Goal: Task Accomplishment & Management: Manage account settings

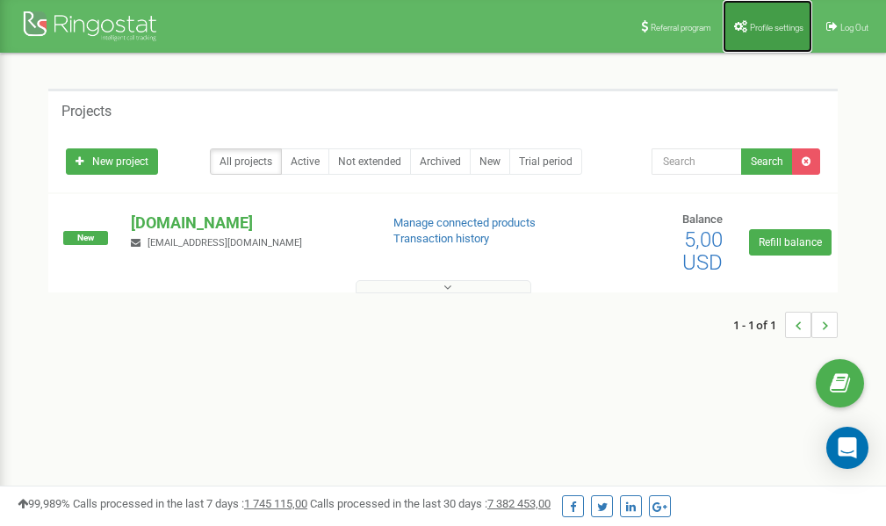
click at [773, 23] on span "Profile settings" at bounding box center [777, 28] width 54 height 10
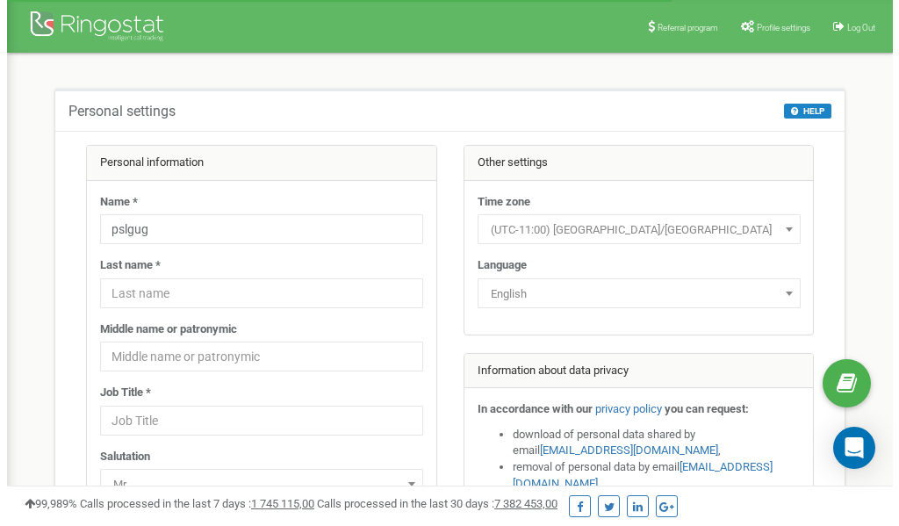
scroll to position [88, 0]
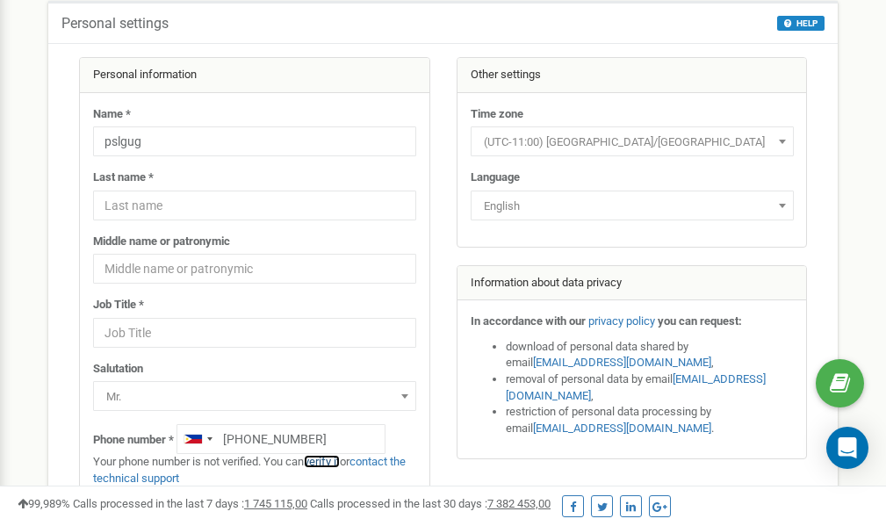
click at [331, 462] on link "verify it" at bounding box center [322, 461] width 36 height 13
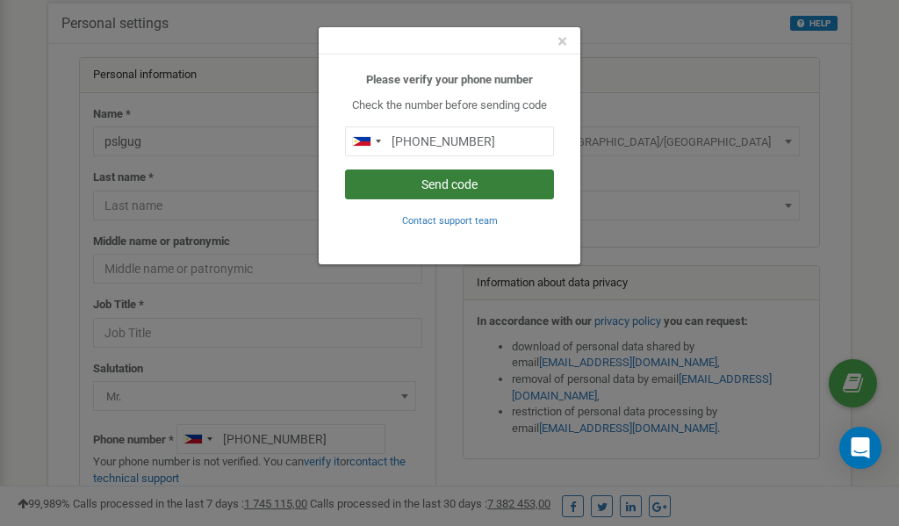
click at [442, 189] on button "Send code" at bounding box center [449, 184] width 209 height 30
